Goal: Information Seeking & Learning: Learn about a topic

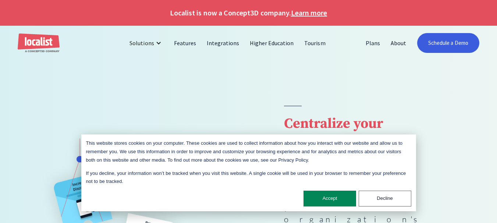
click at [332, 193] on div "This website stores cookies on your computer. These cookies are used to collect…" at bounding box center [248, 173] width 334 height 77
click at [333, 196] on button "Accept" at bounding box center [329, 199] width 53 height 16
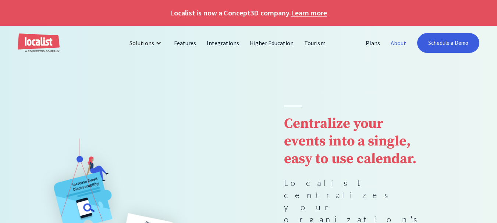
click at [396, 44] on link "About" at bounding box center [398, 43] width 26 height 18
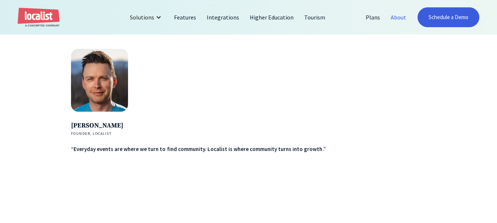
scroll to position [1151, 0]
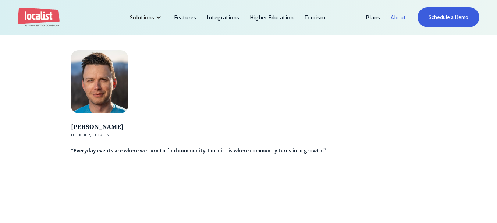
drag, startPoint x: 70, startPoint y: 133, endPoint x: 141, endPoint y: 130, distance: 70.6
click at [141, 130] on div "[PERSON_NAME] Founder, Localist “Everyday events are where we turn to find comm…" at bounding box center [248, 137] width 497 height 175
copy h4 "[PERSON_NAME]"
click at [103, 132] on h4 "[PERSON_NAME]" at bounding box center [198, 127] width 255 height 10
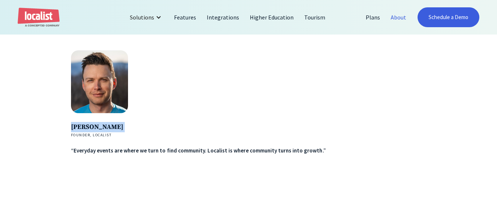
drag, startPoint x: 103, startPoint y: 132, endPoint x: 204, endPoint y: 118, distance: 102.4
click at [105, 132] on h4 "[PERSON_NAME]" at bounding box center [198, 127] width 255 height 10
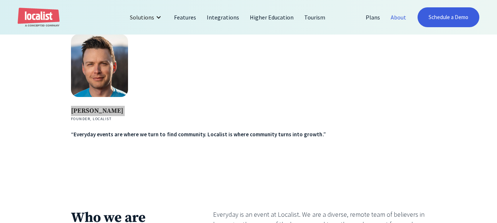
scroll to position [1176, 0]
